Goal: Task Accomplishment & Management: Complete application form

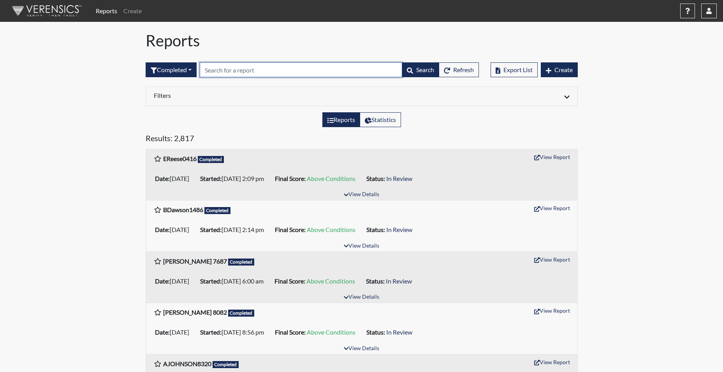
click at [229, 71] on input "text" at bounding box center [301, 69] width 203 height 15
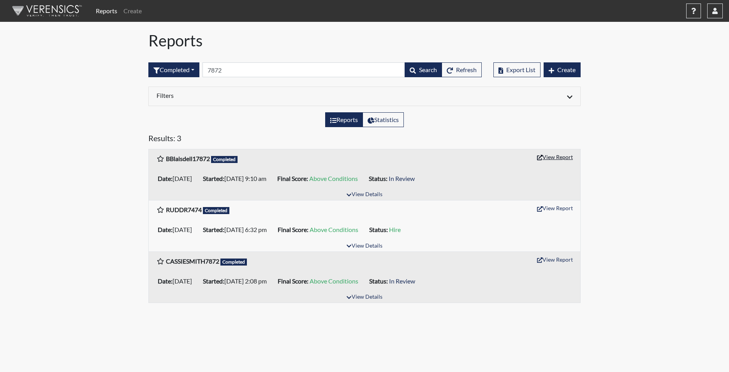
click at [560, 156] on button "View Report" at bounding box center [555, 157] width 43 height 12
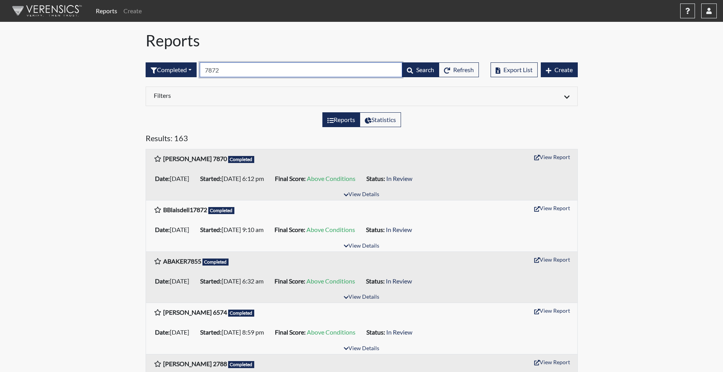
drag, startPoint x: 227, startPoint y: 68, endPoint x: 202, endPoint y: 69, distance: 25.3
click at [202, 69] on form "Completed All Created Sent by email In Progress Declined Completed 7872 Search …" at bounding box center [312, 69] width 333 height 15
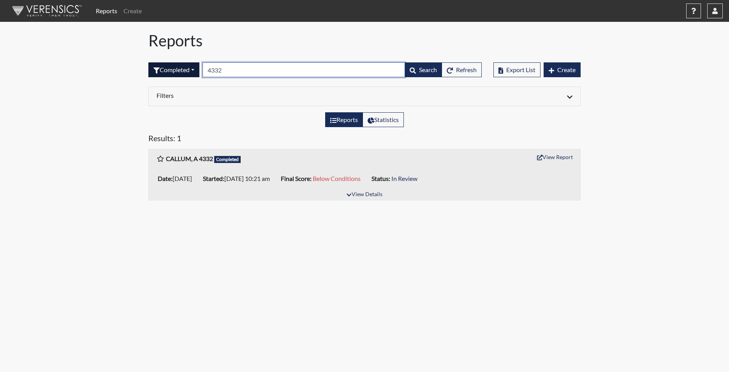
drag, startPoint x: 236, startPoint y: 70, endPoint x: 195, endPoint y: 70, distance: 40.5
click at [195, 70] on form "Completed All Created Sent by email In Progress Declined Completed 4332 Search …" at bounding box center [314, 69] width 333 height 15
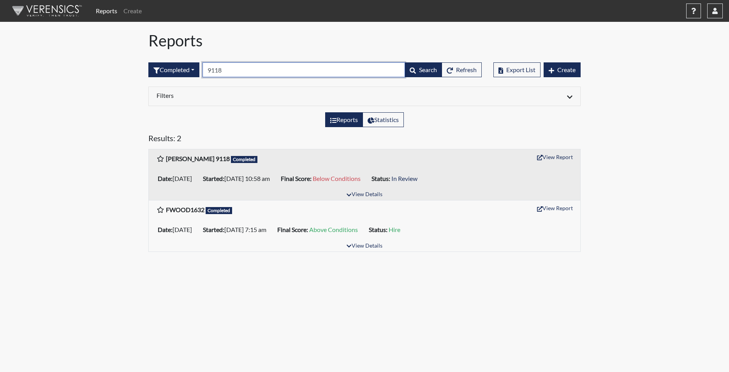
drag, startPoint x: 227, startPoint y: 69, endPoint x: 209, endPoint y: 68, distance: 17.9
click at [209, 68] on input "9118" at bounding box center [304, 69] width 203 height 15
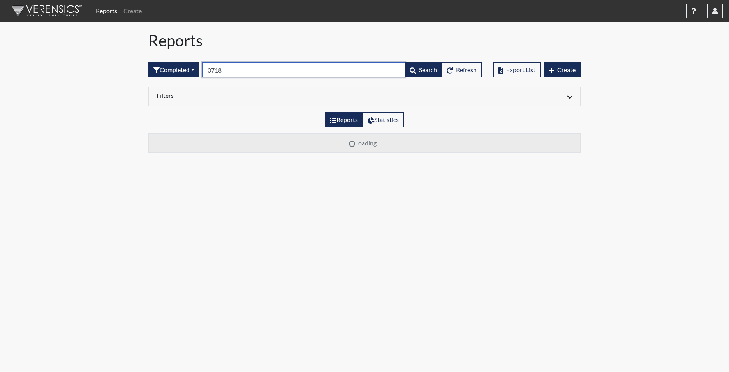
type input "0718"
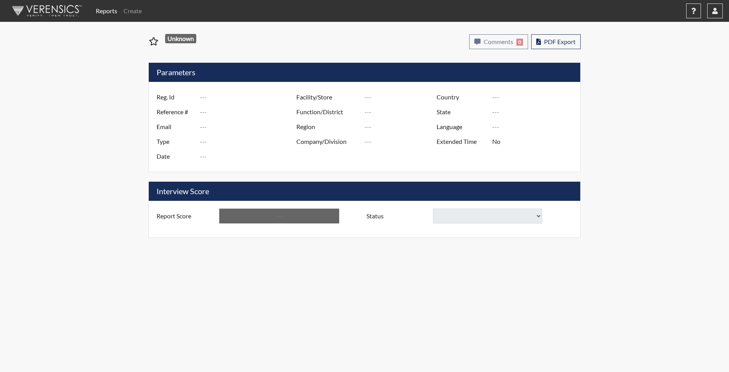
type input "BBlaisdell17872"
type input "51347"
type input "brandon.blaisdell95@gmail.com"
type input "Corrections Pre-Employment"
type input "Sep 18, 2025"
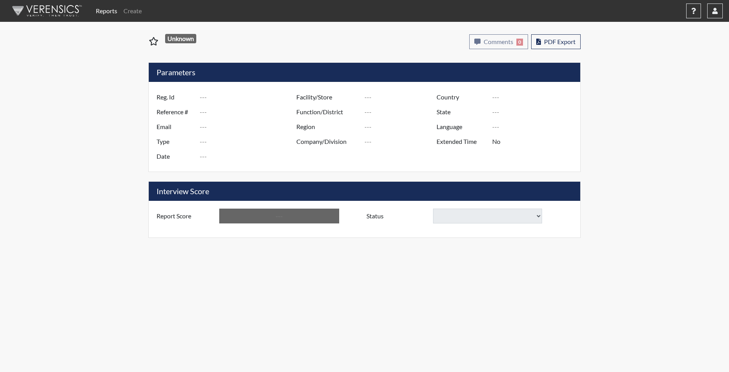
type input "[PERSON_NAME]"
type input "[GEOGRAPHIC_DATA]"
type input "[US_STATE]"
type input "English"
type input "Yes"
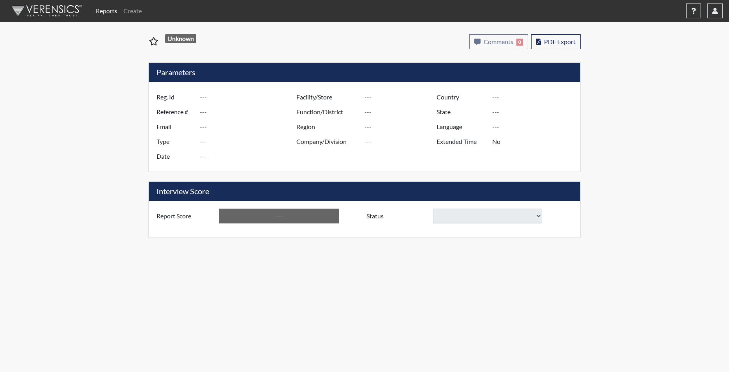
type input "Above Conditions"
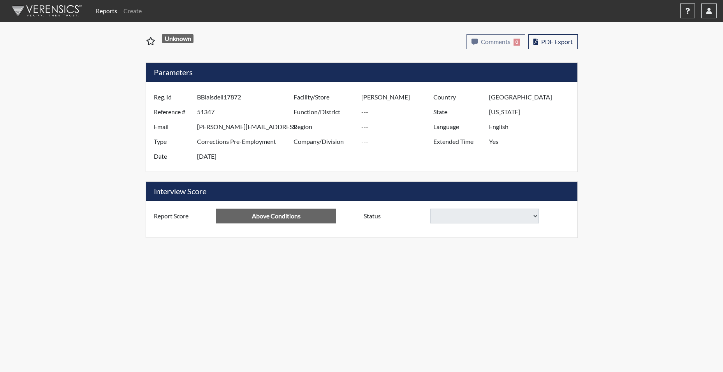
select select
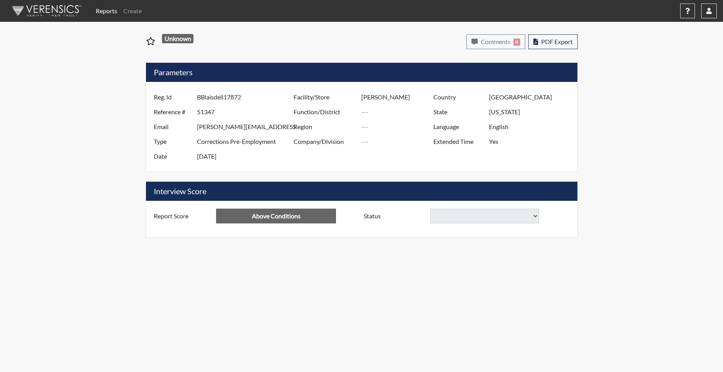
select select
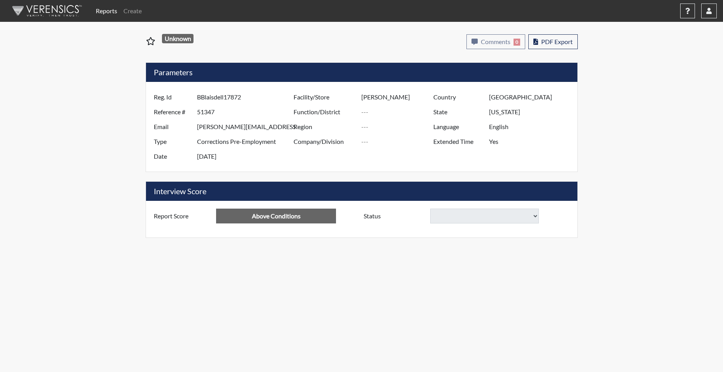
select select
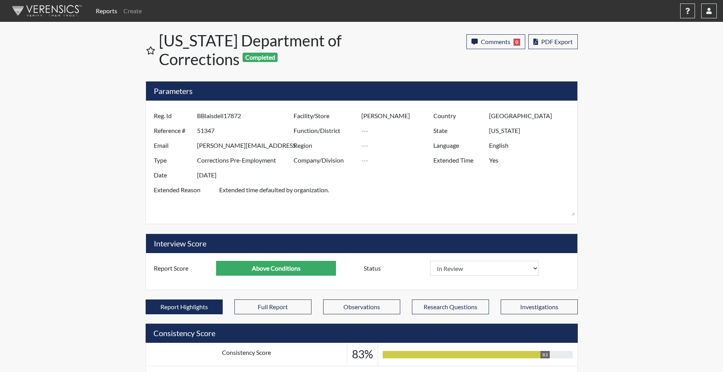
scroll to position [129, 324]
